Goal: Transaction & Acquisition: Purchase product/service

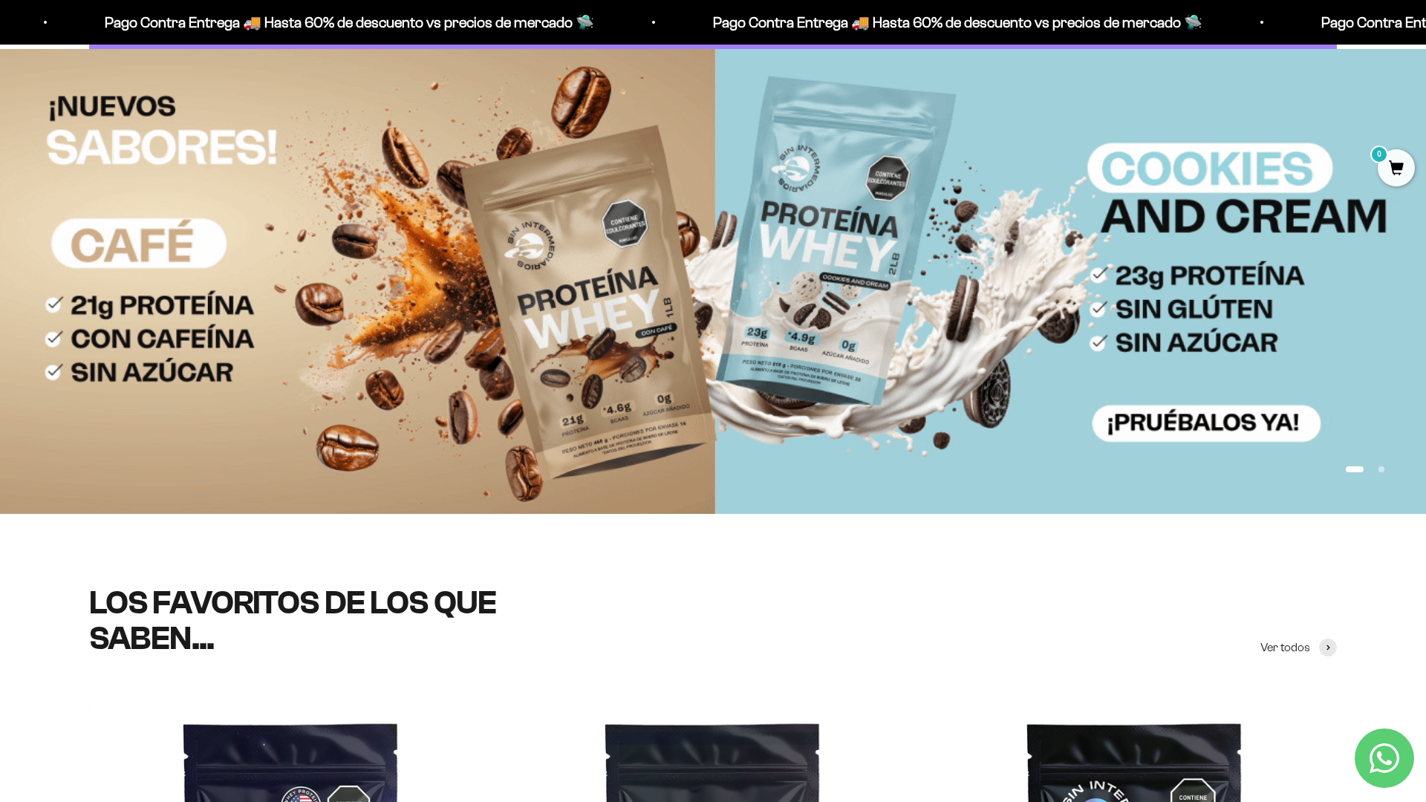
scroll to position [218, 0]
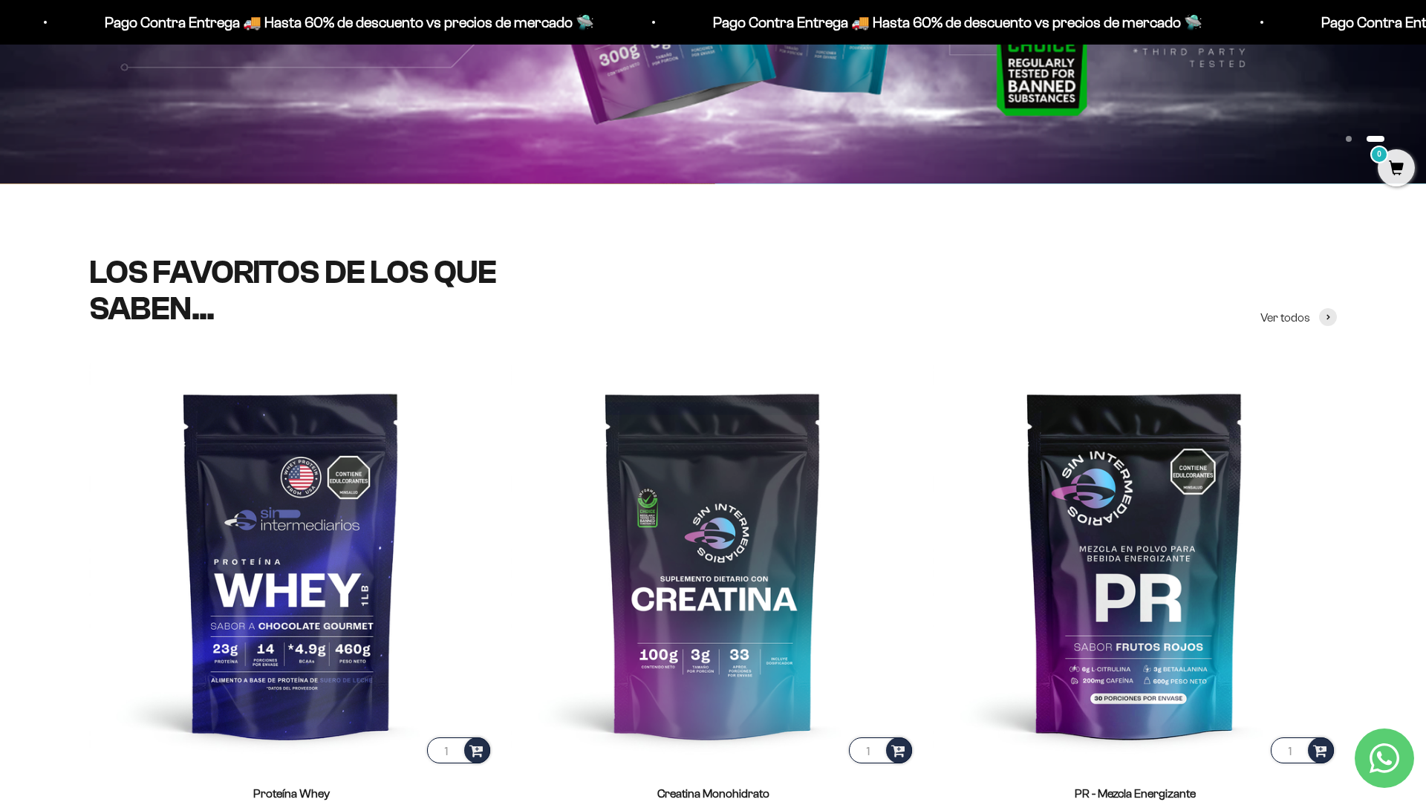
scroll to position [435, 0]
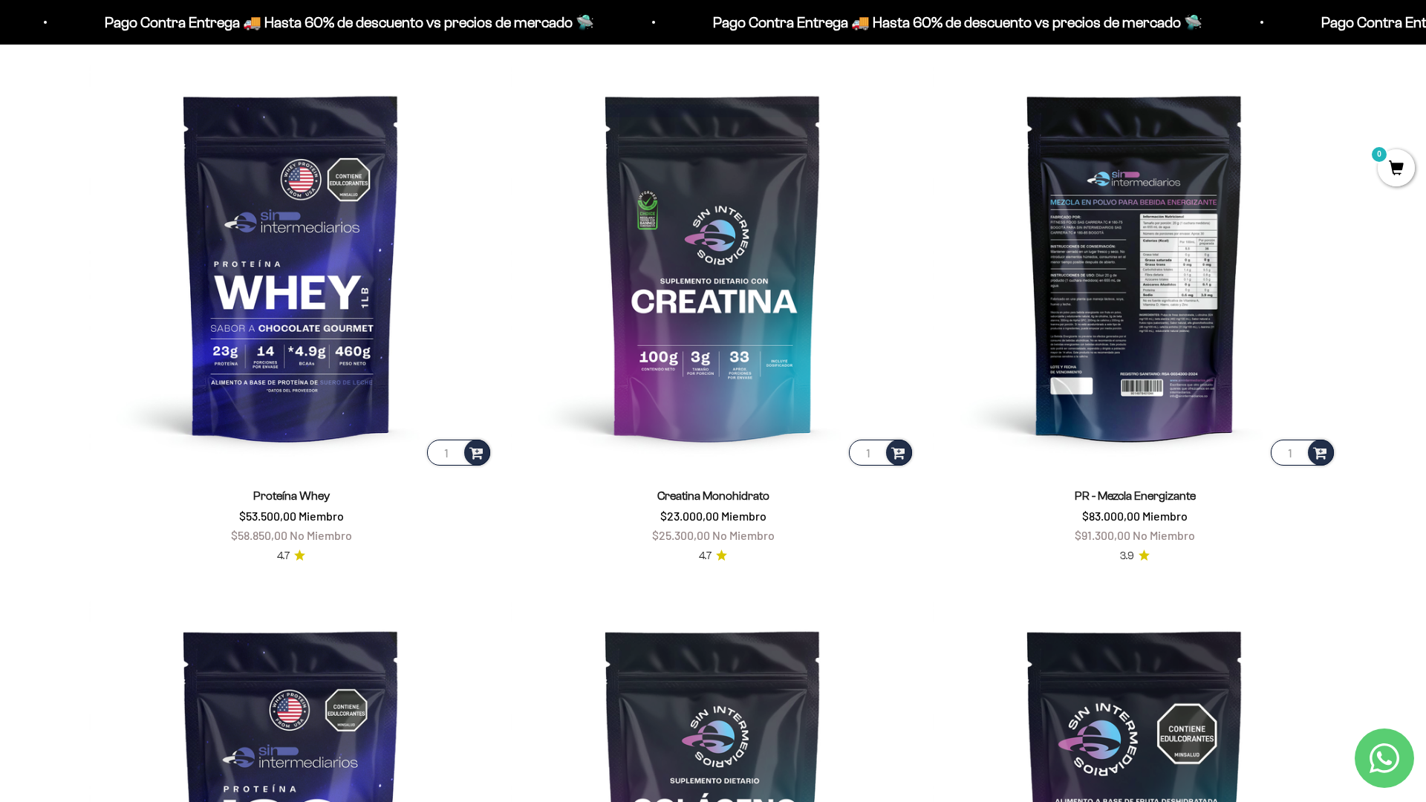
scroll to position [830, 0]
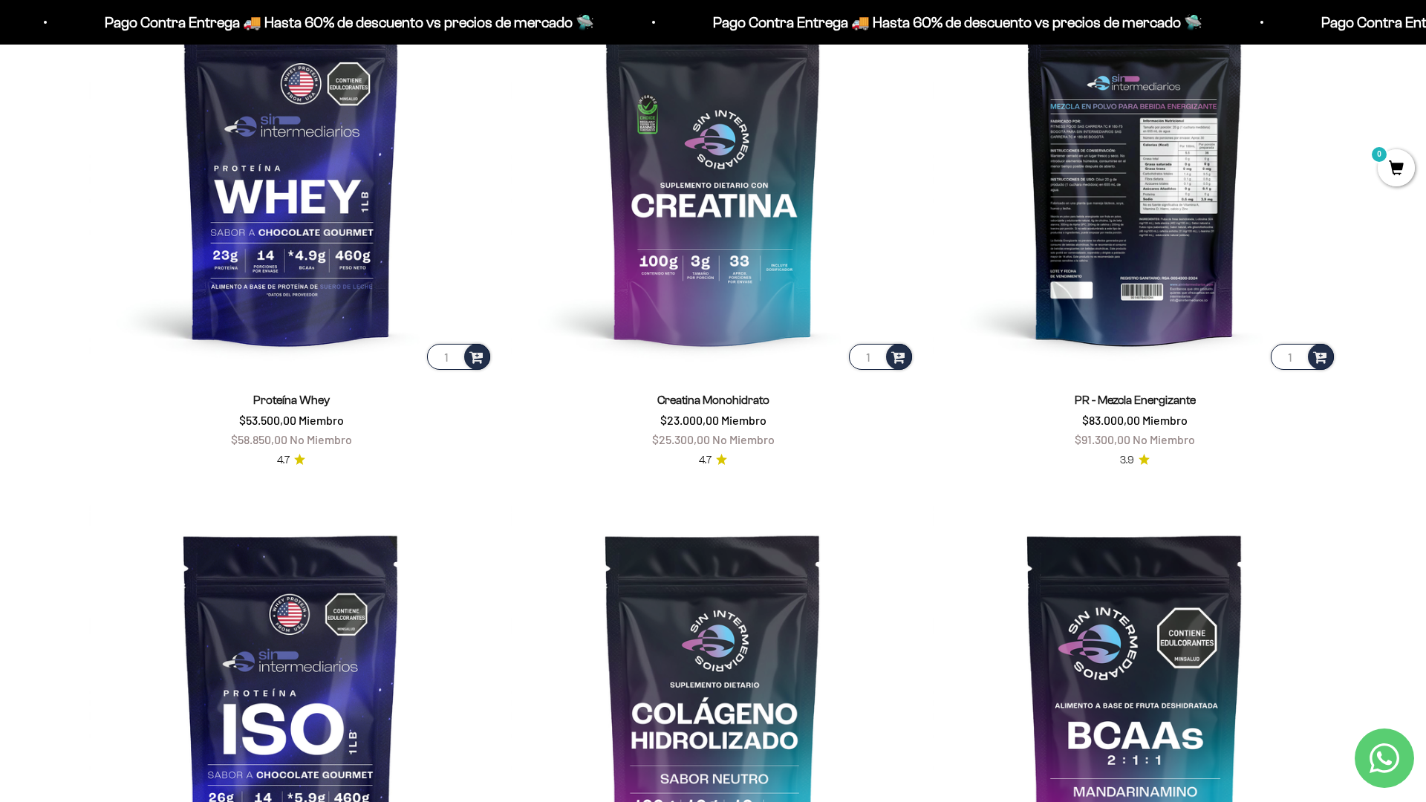
click at [1136, 207] on img at bounding box center [1135, 171] width 404 height 404
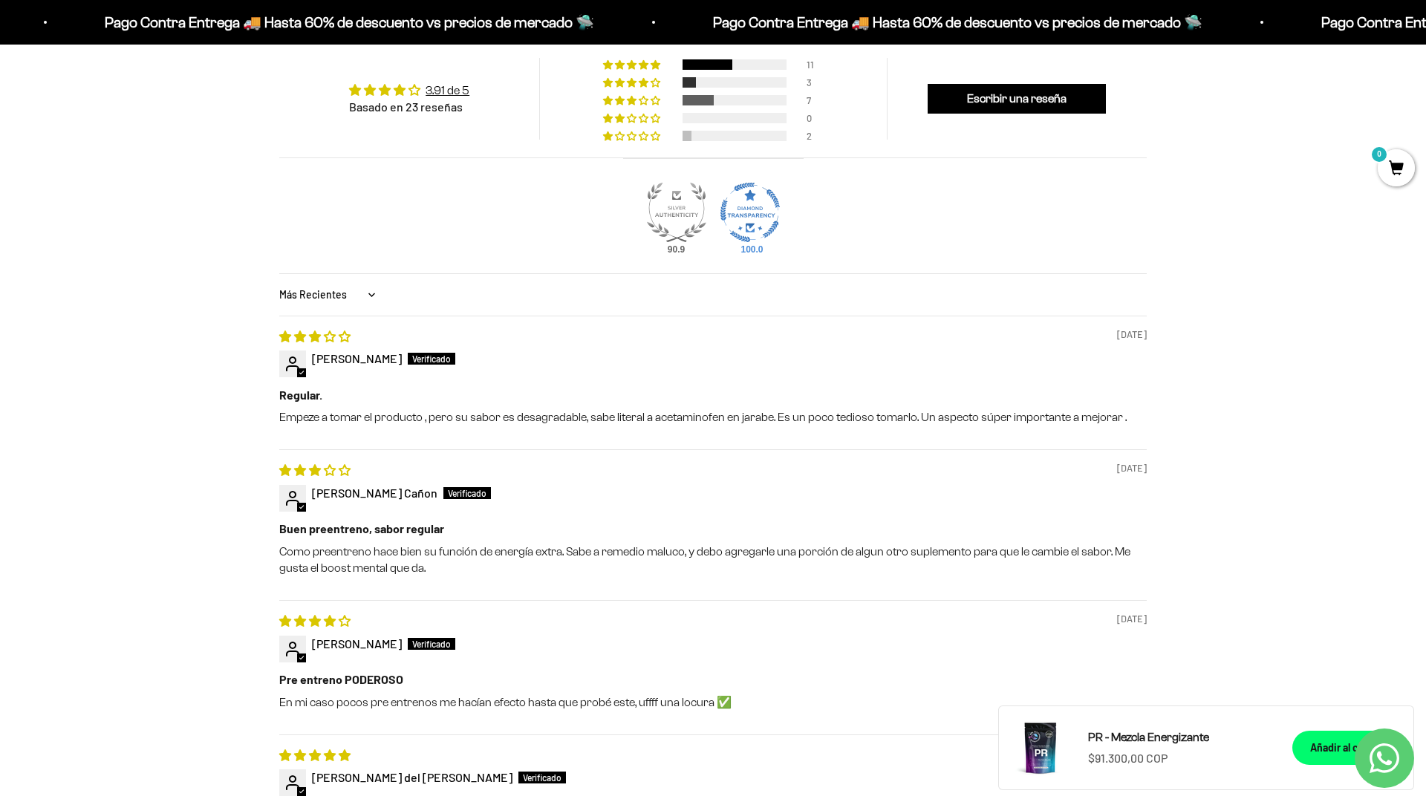
click at [1426, 33] on html "Ir al contenido Pago Contra Entrega 🚚 Hasta 60% de descuento vs precios [PERSON…" at bounding box center [713, 707] width 1426 height 3845
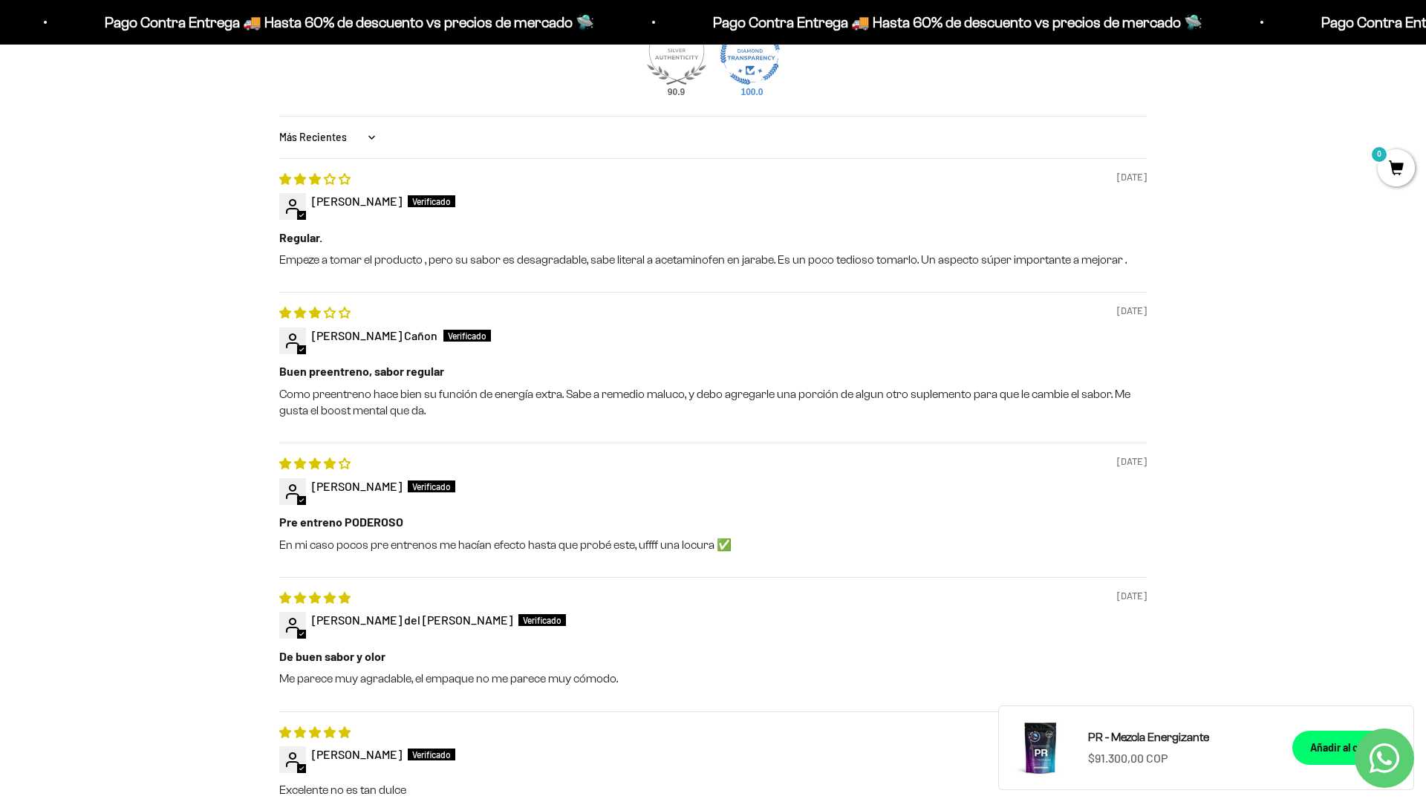
click at [1426, 33] on html "Ir al contenido Pago Contra Entrega 🚚 Hasta 60% de descuento vs precios [PERSON…" at bounding box center [713, 550] width 1426 height 3845
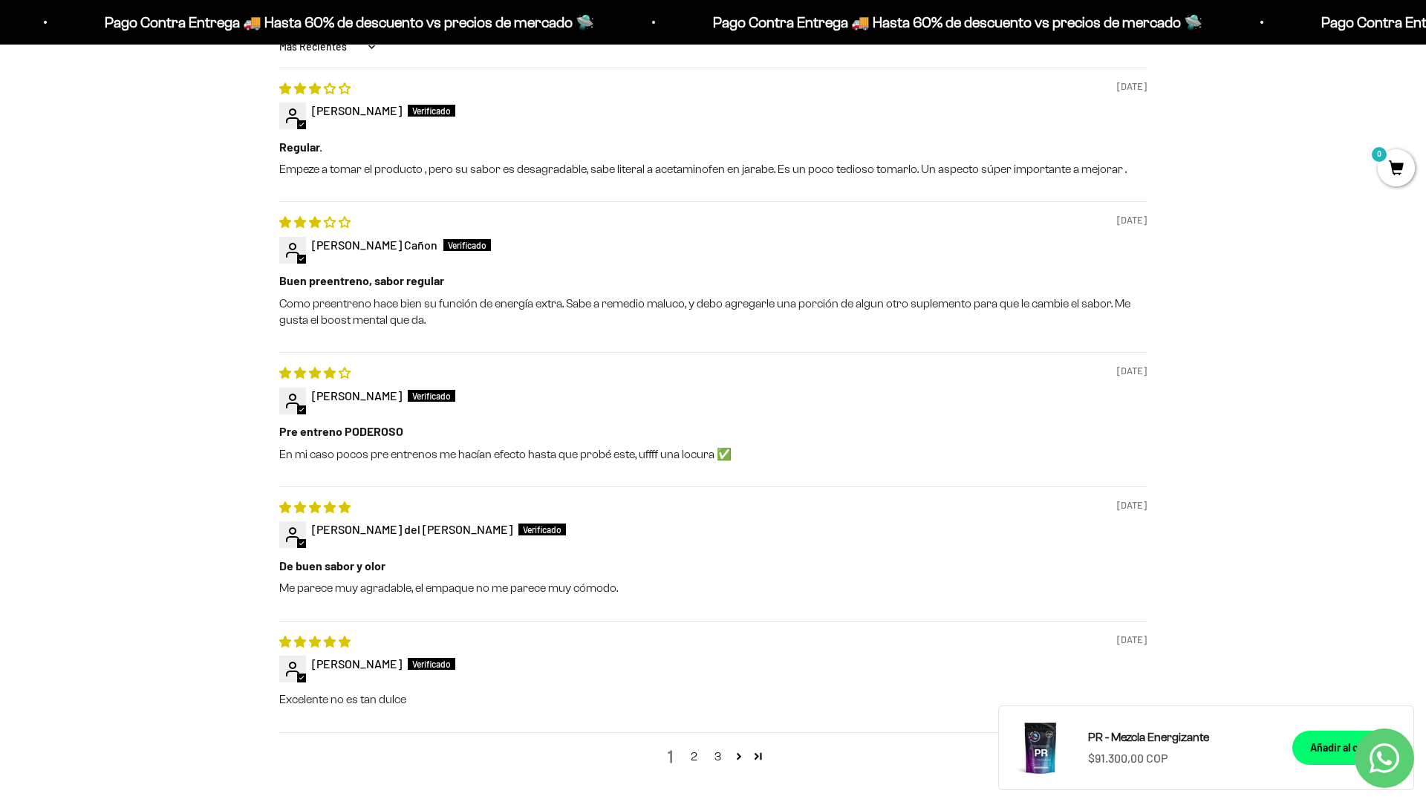
click at [1426, 33] on html "Ir al contenido Pago Contra Entrega 🚚 Hasta 60% de descuento vs precios [PERSON…" at bounding box center [713, 459] width 1426 height 3845
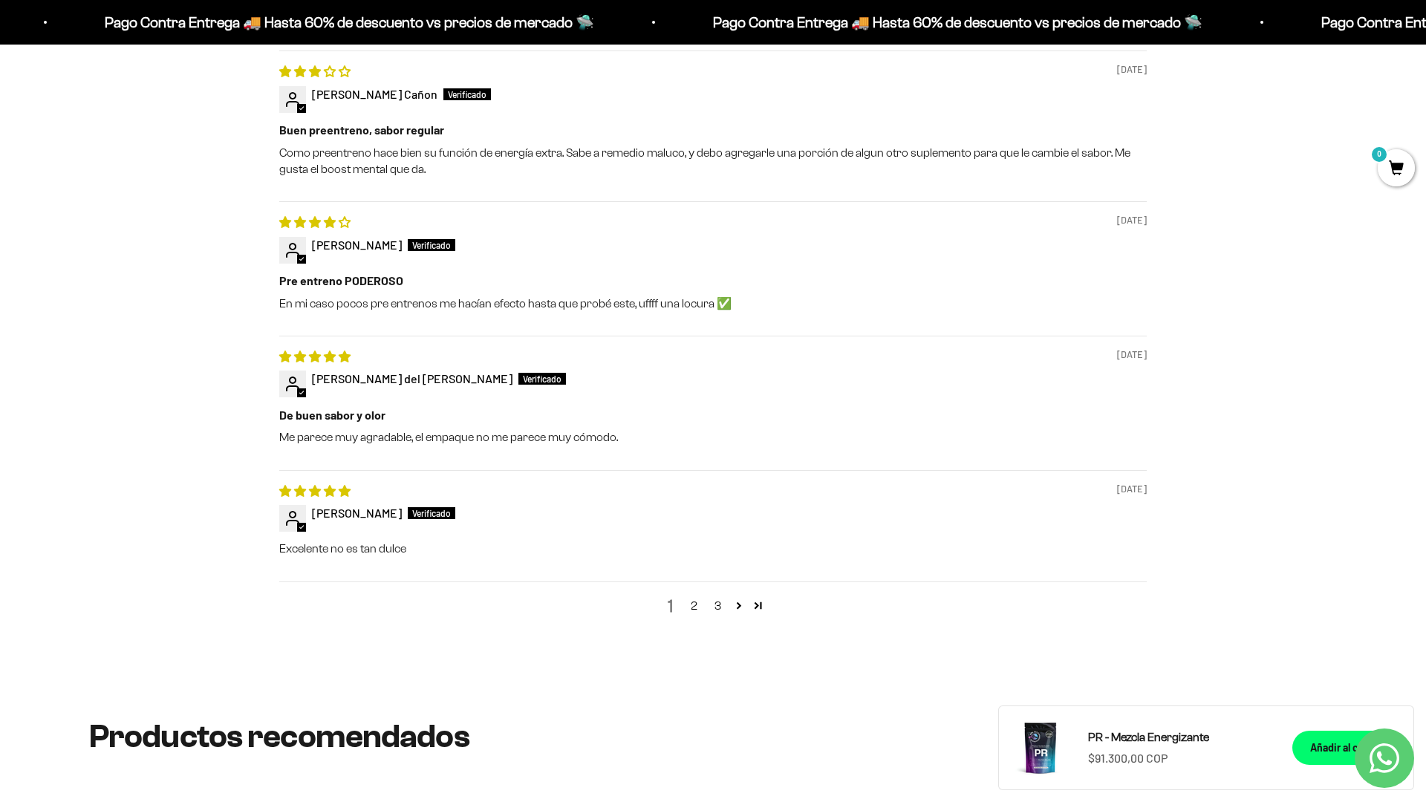
click at [1426, 33] on html "Ir al contenido Pago Contra Entrega 🚚 Hasta 60% de descuento vs precios [PERSON…" at bounding box center [713, 308] width 1426 height 3845
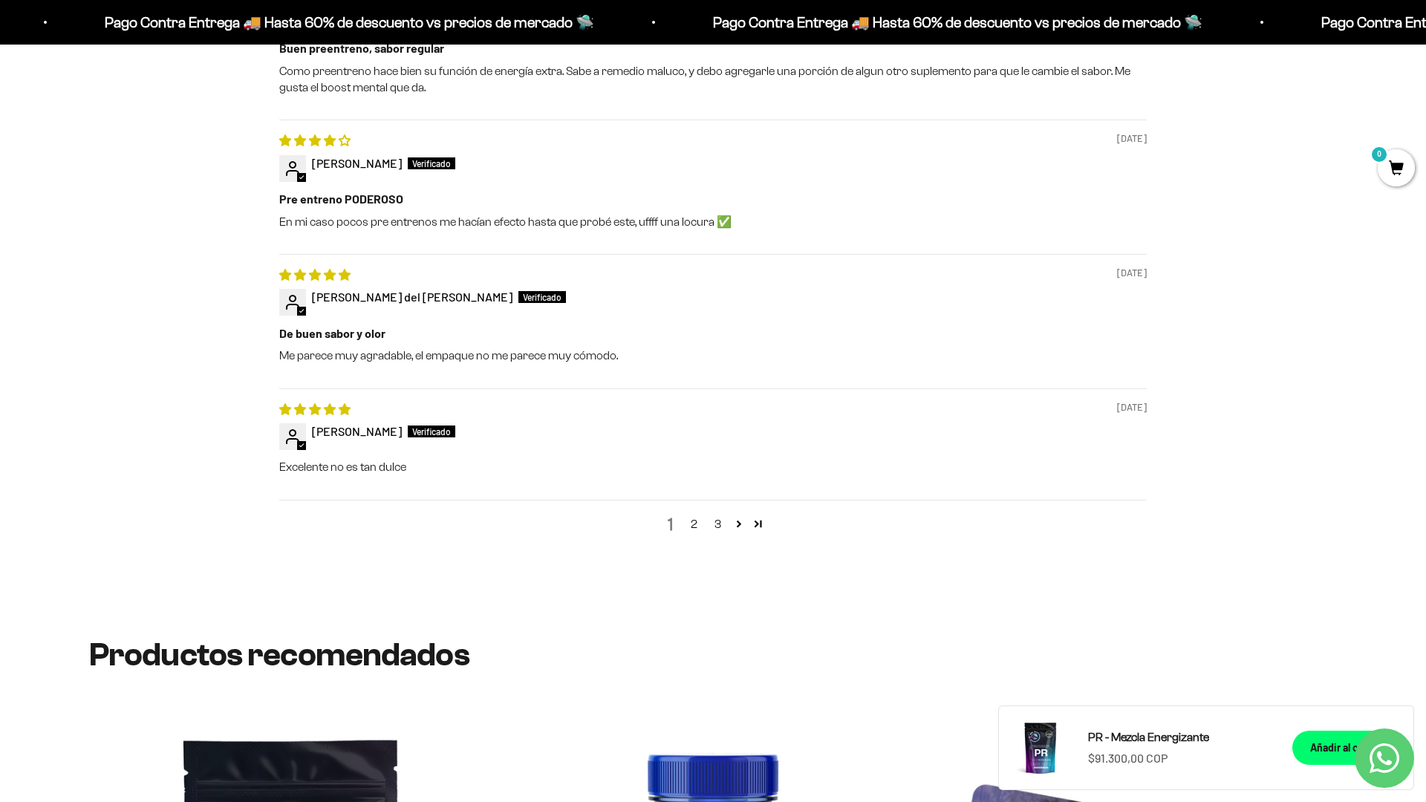
click at [1426, 33] on html "Ir al contenido Pago Contra Entrega 🚚 Hasta 60% de descuento vs precios [PERSON…" at bounding box center [713, 227] width 1426 height 3845
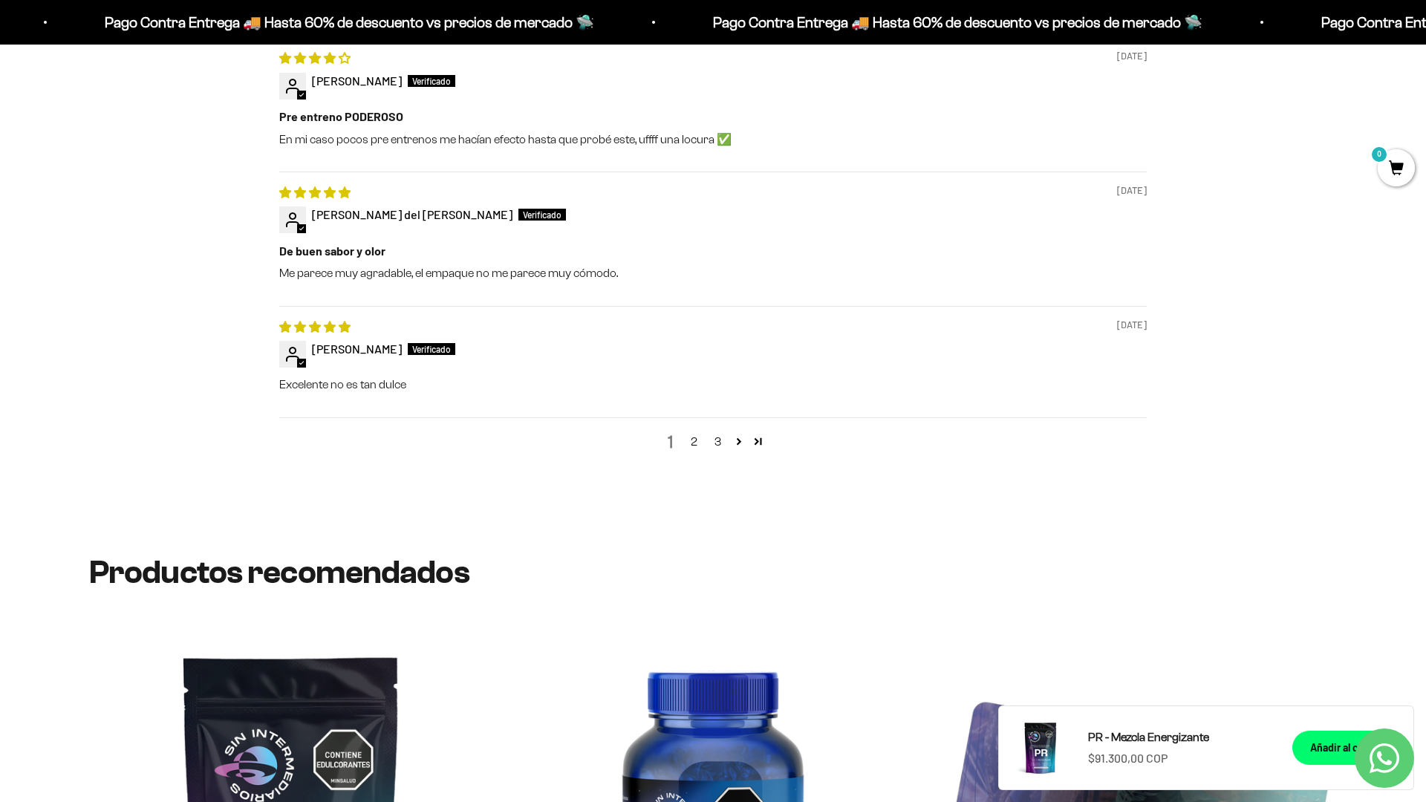
click at [458, 802] on html "Ir al contenido Pago Contra Entrega 🚚 Hasta 60% de descuento vs precios [PERSON…" at bounding box center [713, 144] width 1426 height 3845
click at [1426, 33] on html "Ir al contenido Pago Contra Entrega 🚚 Hasta 60% de descuento vs precios [PERSON…" at bounding box center [713, 144] width 1426 height 3845
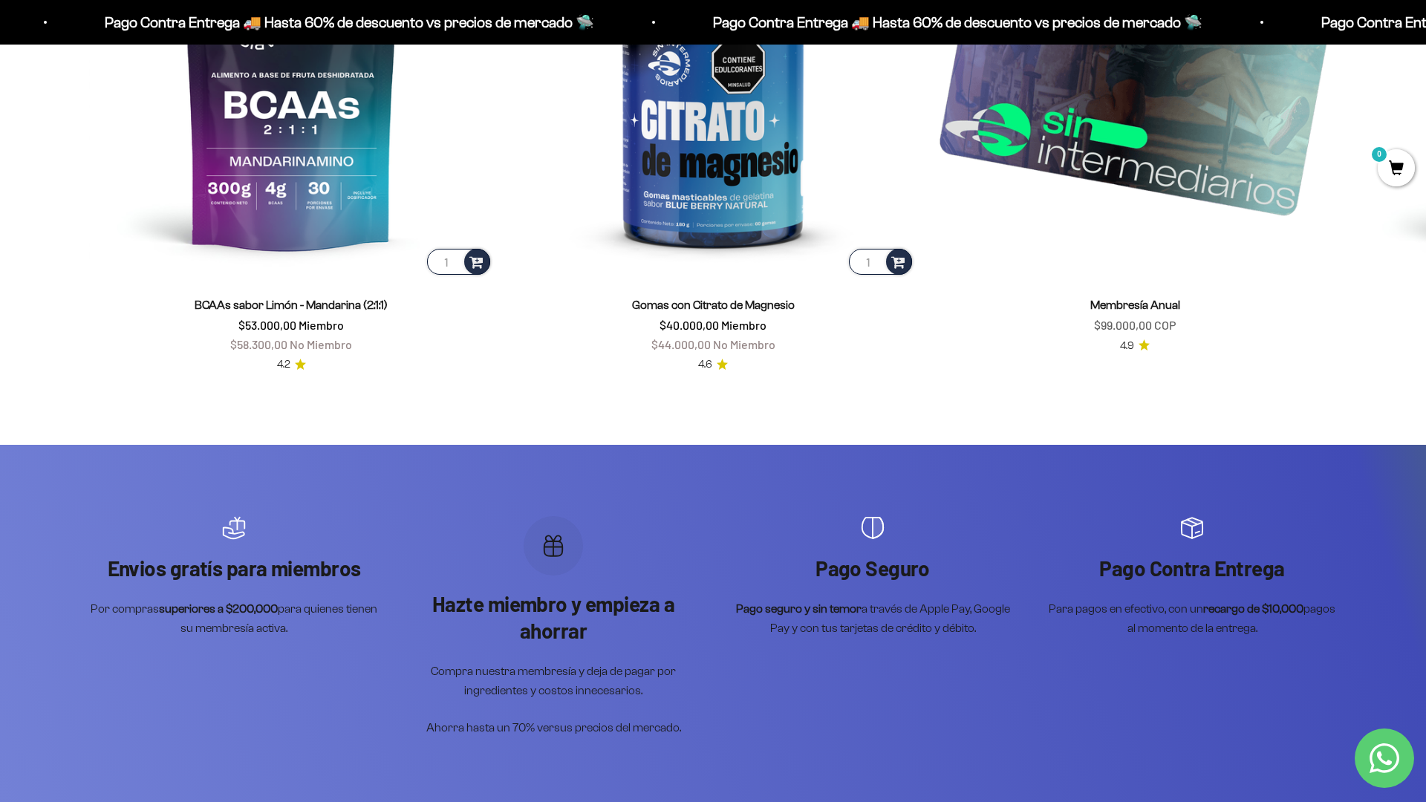
scroll to position [2626, 0]
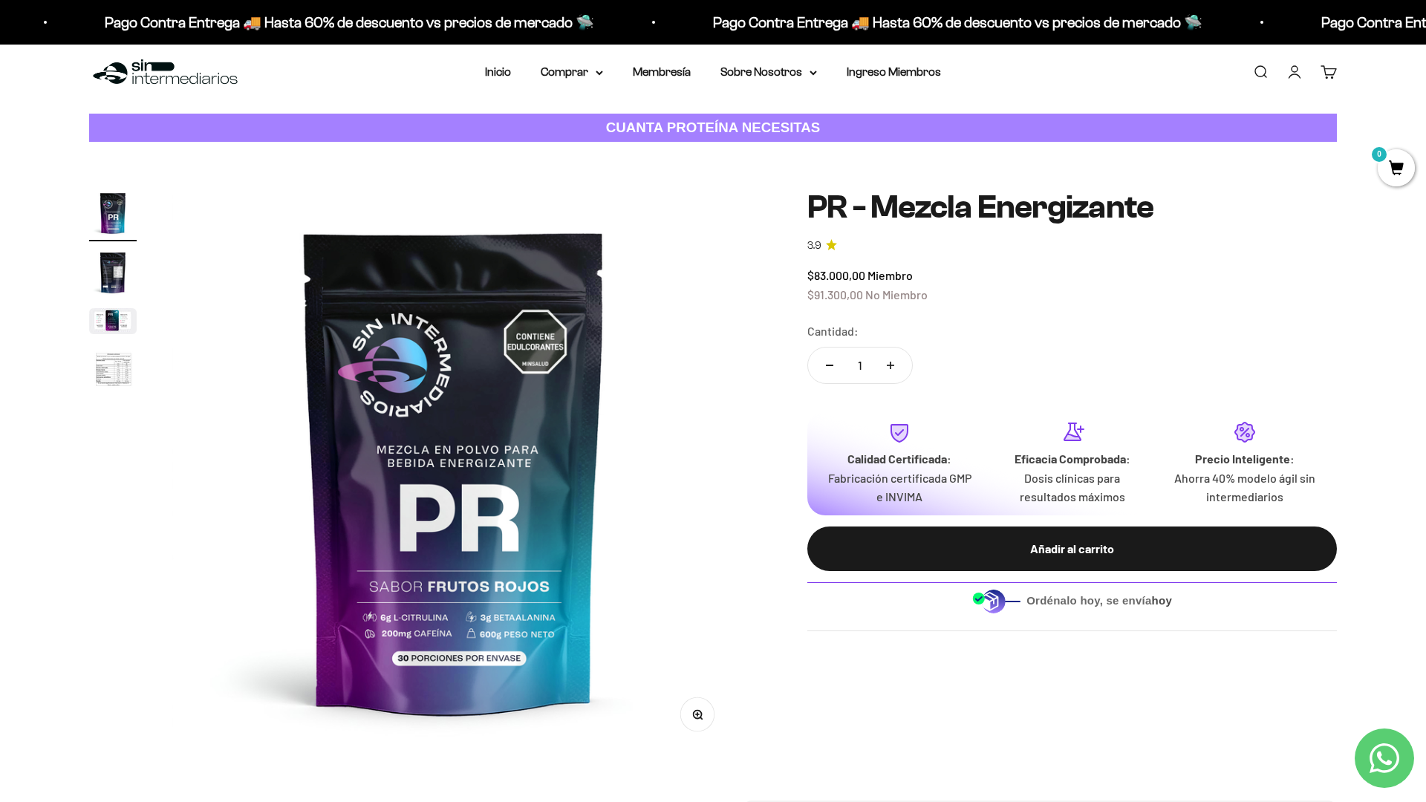
scroll to position [0, 0]
